Goal: Task Accomplishment & Management: Use online tool/utility

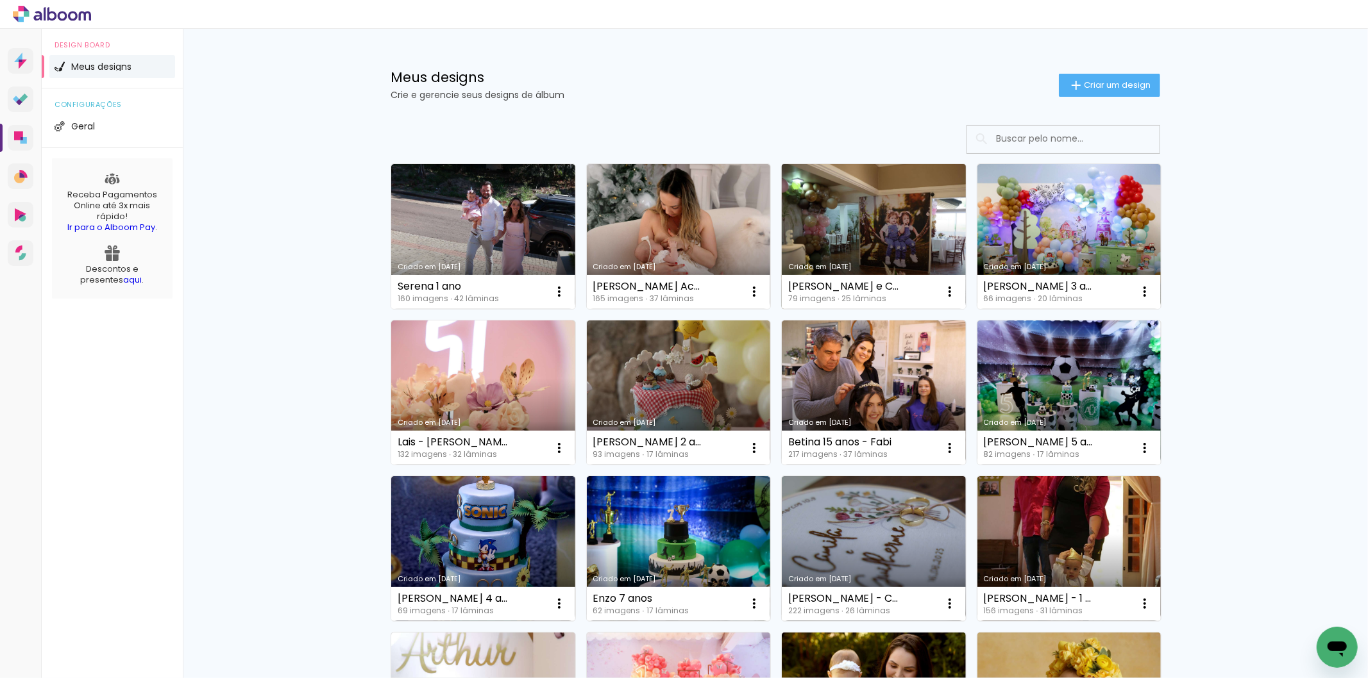
click at [906, 196] on link "Criado em [DATE]" at bounding box center [874, 236] width 184 height 145
